Goal: Information Seeking & Learning: Learn about a topic

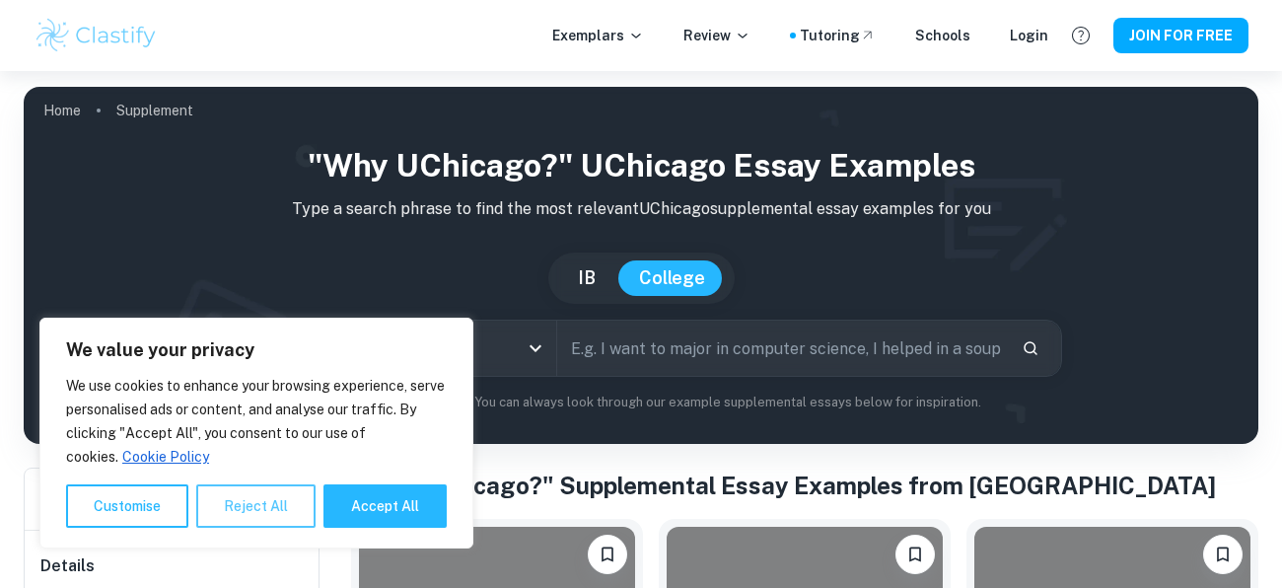
click at [248, 507] on button "Reject All" at bounding box center [255, 505] width 119 height 43
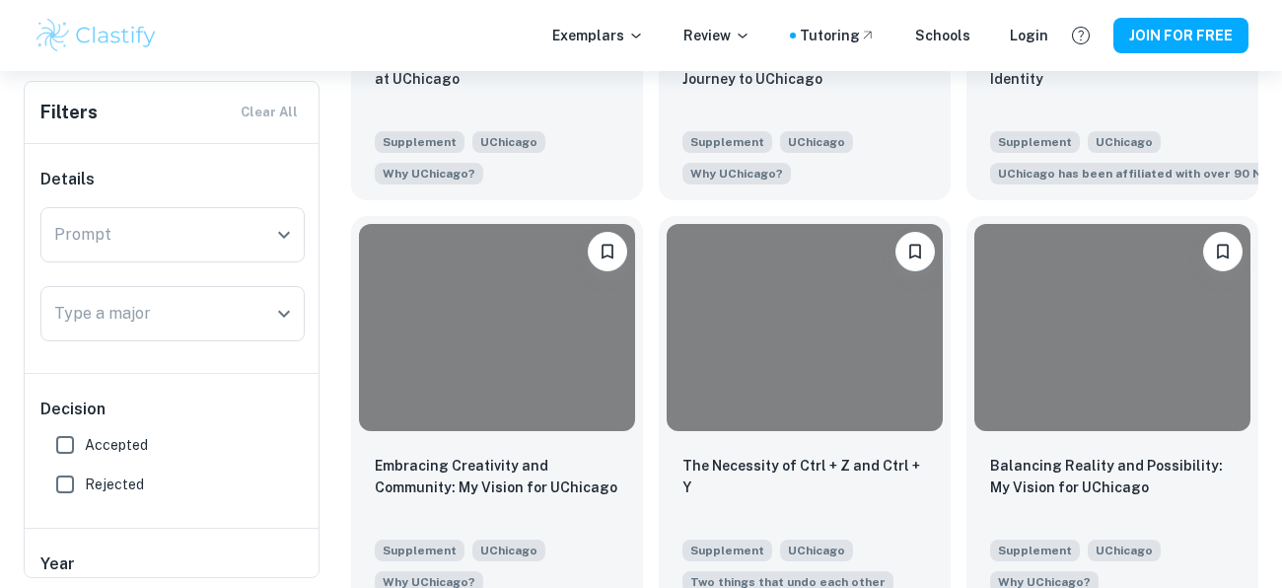
scroll to position [1123, 0]
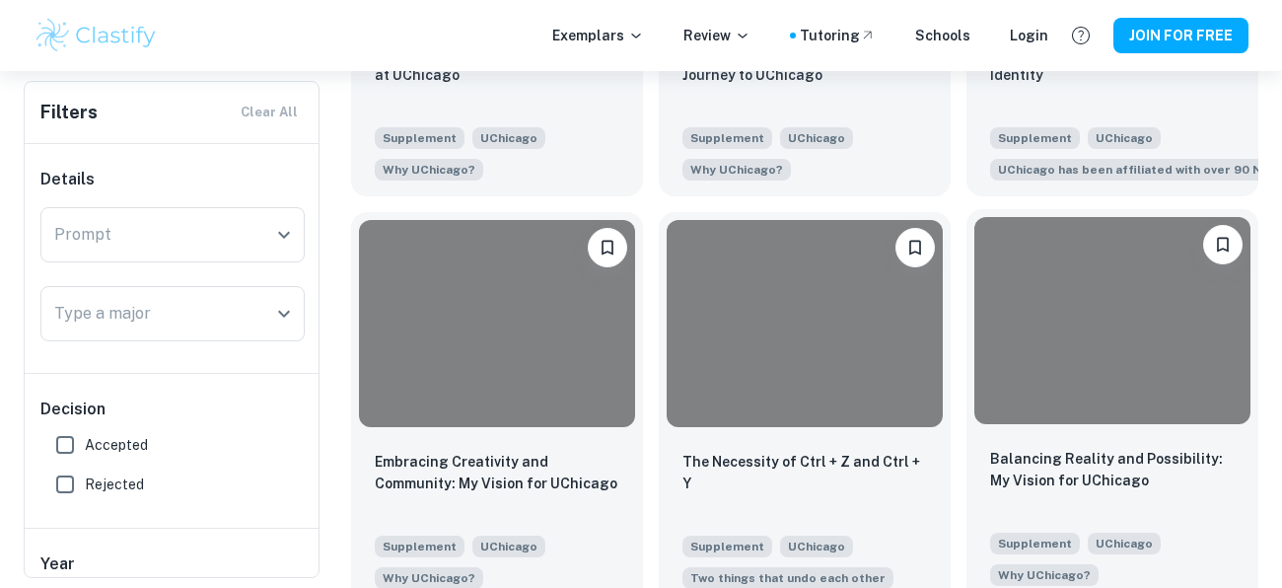
click at [1073, 308] on div at bounding box center [1112, 320] width 276 height 207
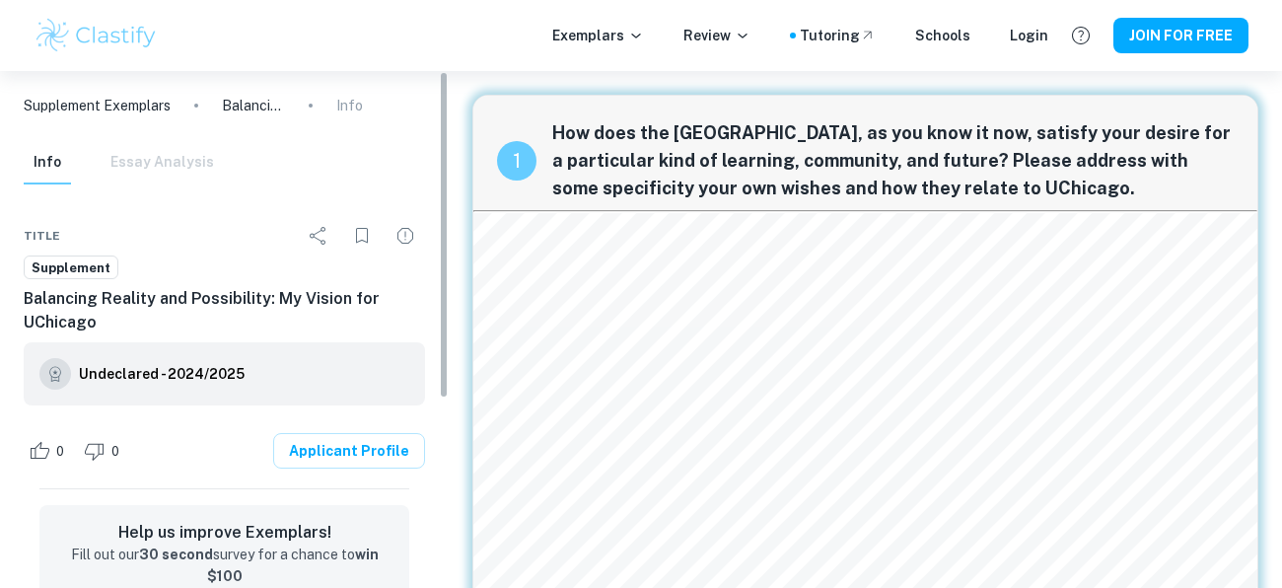
click at [143, 147] on div "Info Essay Analysis" at bounding box center [119, 162] width 190 height 43
click at [149, 164] on div "Info Essay Analysis" at bounding box center [119, 162] width 190 height 43
click at [124, 160] on div "Info Essay Analysis" at bounding box center [119, 162] width 190 height 43
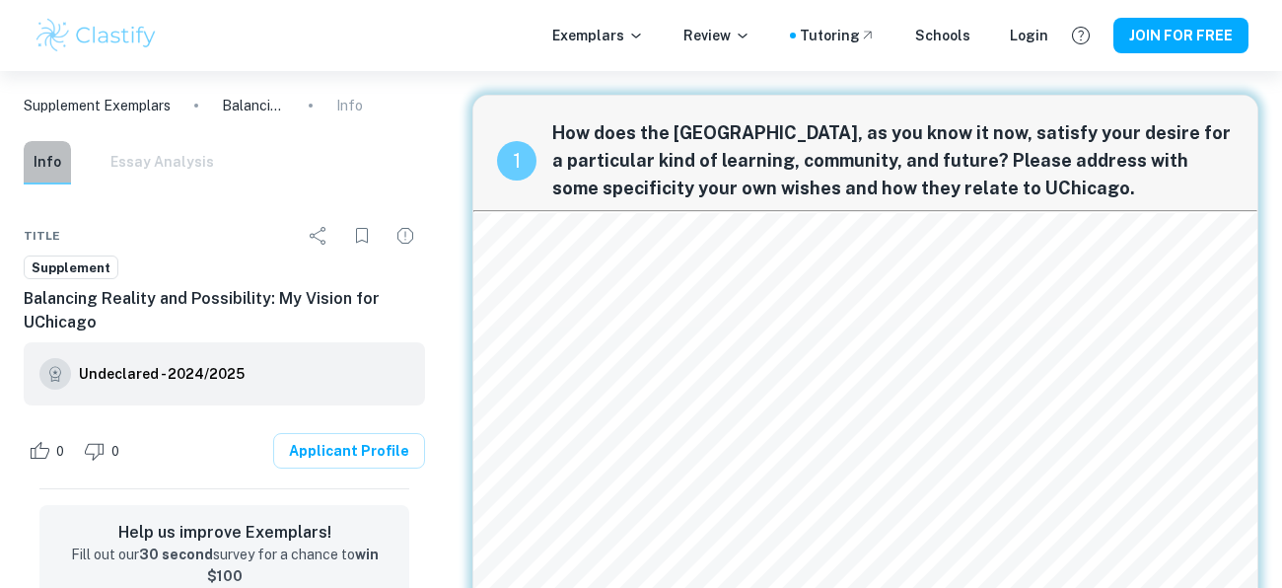
click at [50, 161] on button "Info" at bounding box center [47, 162] width 47 height 43
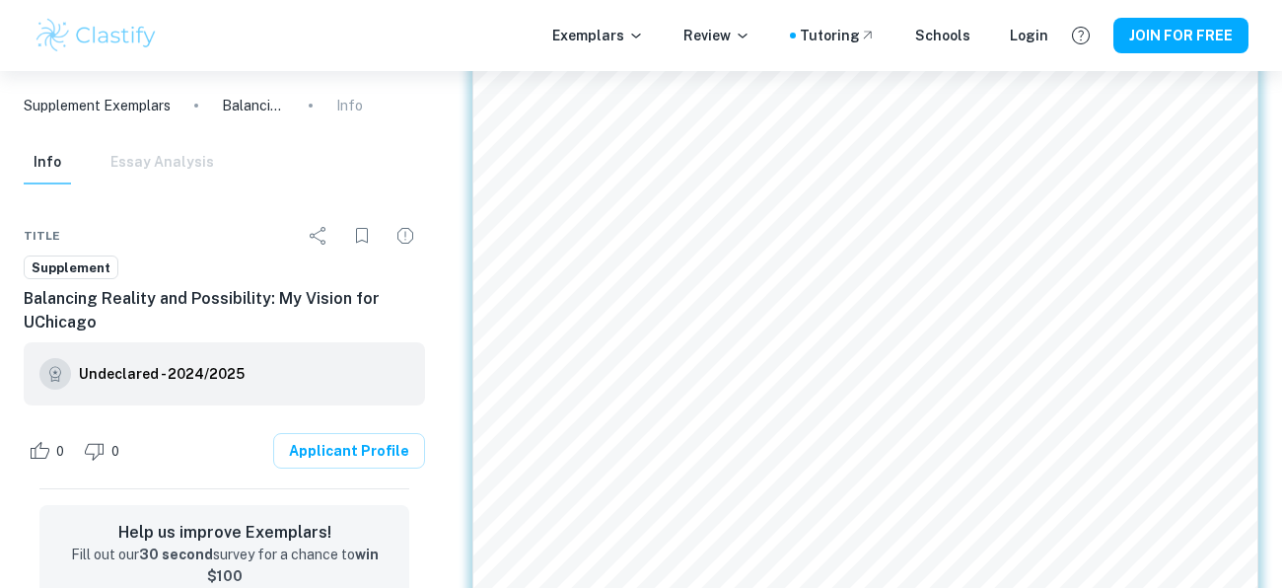
scroll to position [249, 0]
